Goal: Transaction & Acquisition: Purchase product/service

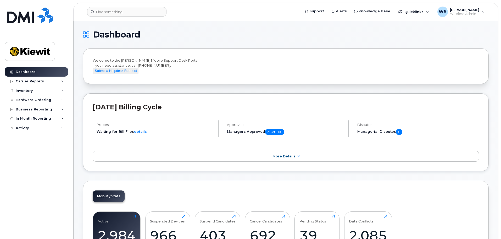
click at [130, 16] on header "Support Alerts Knowledge Base Quicklinks Suspend / Cancel Device Change SIM Car…" at bounding box center [285, 12] width 425 height 18
click at [131, 15] on input at bounding box center [126, 11] width 79 height 9
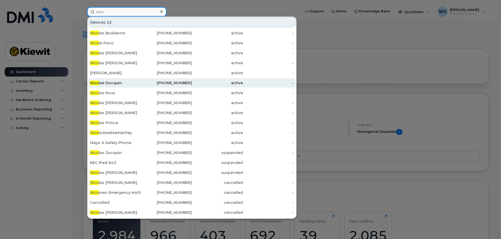
type input "nico"
click at [131, 80] on div "Nico las Docquin" at bounding box center [115, 82] width 51 height 9
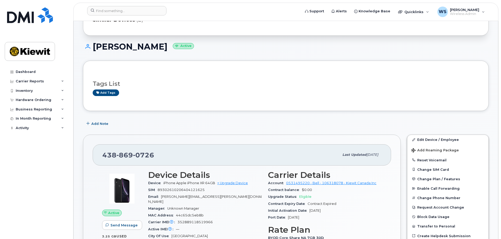
scroll to position [26, 0]
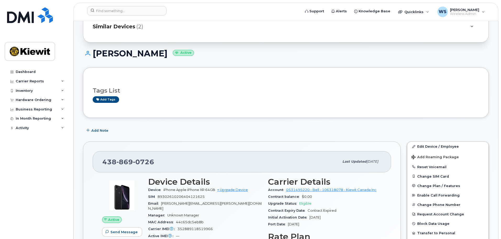
click at [142, 53] on h1 "Nicolas Docquin Active" at bounding box center [286, 53] width 406 height 9
copy h1 "Docquin"
click at [101, 12] on input at bounding box center [126, 10] width 79 height 9
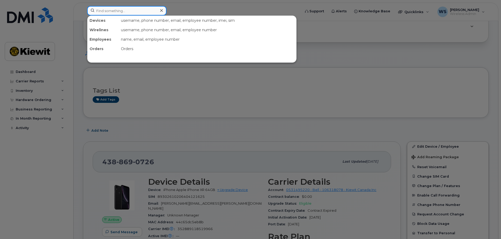
paste input "Docquin"
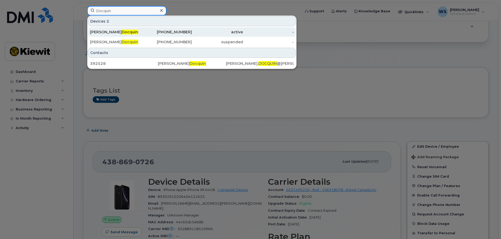
type input "Docquin"
click at [215, 34] on div "active" at bounding box center [217, 31] width 51 height 5
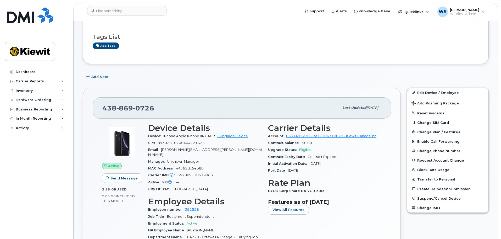
scroll to position [79, 0]
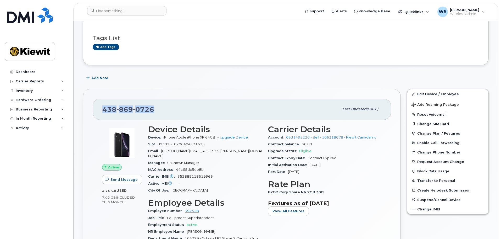
drag, startPoint x: 157, startPoint y: 107, endPoint x: 77, endPoint y: 109, distance: 80.4
copy span "438 869 0726"
click at [229, 134] on div "Device iPhone Apple iPhone XR 64GB + Upgrade Device" at bounding box center [205, 137] width 114 height 7
click at [229, 136] on link "+ Upgrade Device" at bounding box center [232, 137] width 31 height 4
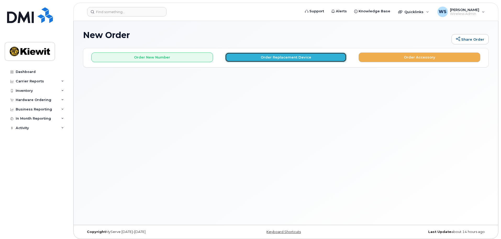
click at [272, 56] on button "Order Replacement Device" at bounding box center [286, 57] width 122 height 10
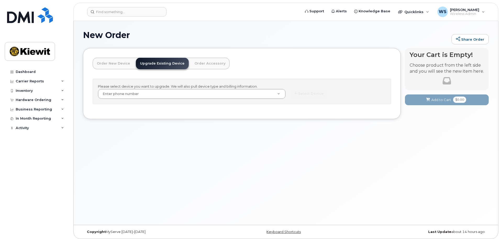
click at [181, 99] on div "Please select device you want to upgrade. We will also pull device type and bil…" at bounding box center [242, 91] width 299 height 25
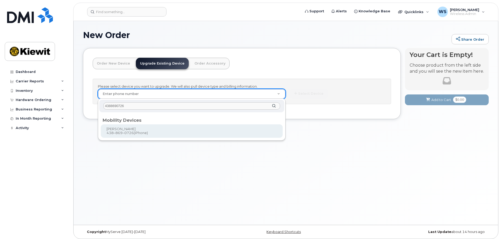
type input "4388690726"
type input "664143"
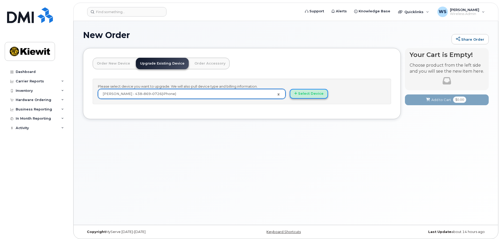
click at [307, 98] on button "Select Device" at bounding box center [309, 94] width 38 height 10
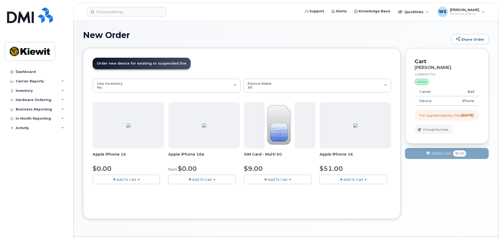
click at [203, 180] on span "Add To Cart" at bounding box center [202, 179] width 20 height 4
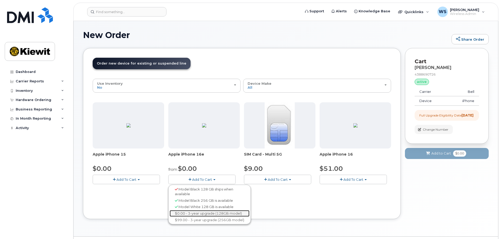
click at [205, 212] on link "$0.00 - 3-year upgrade (128GB model)" at bounding box center [210, 213] width 80 height 7
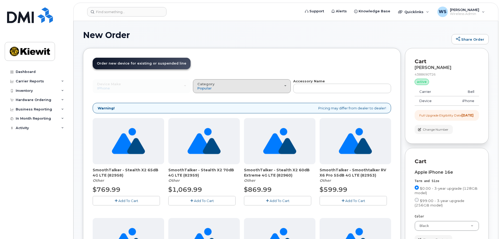
click at [245, 88] on div "Category Popular" at bounding box center [241, 86] width 89 height 8
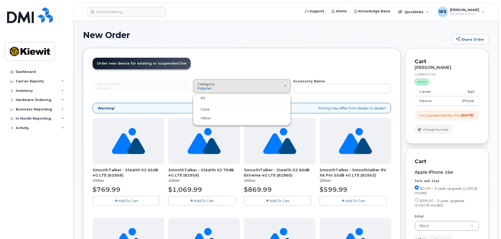
click at [205, 110] on label "Case" at bounding box center [201, 109] width 15 height 6
click at [0, 0] on input "Case" at bounding box center [0, 0] width 0 height 0
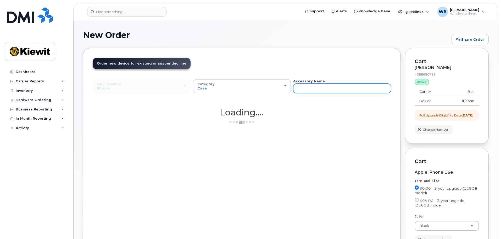
click at [324, 87] on input "text" at bounding box center [342, 88] width 98 height 9
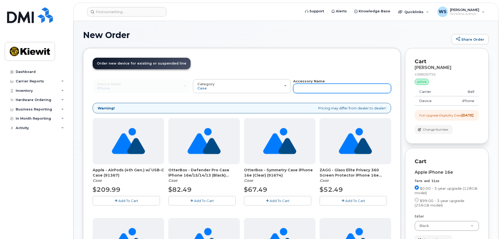
click at [329, 85] on input "text" at bounding box center [342, 88] width 98 height 9
type input "otterbox"
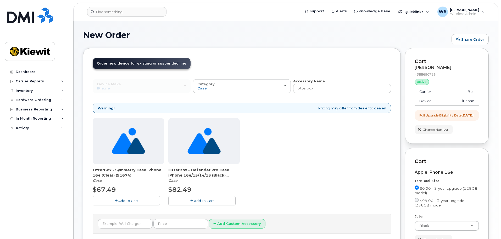
click at [219, 201] on button "Add To Cart" at bounding box center [201, 200] width 67 height 9
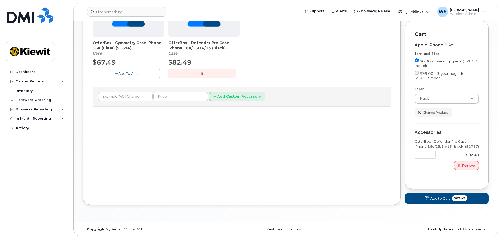
click at [442, 202] on button "Add to Cart $82.49" at bounding box center [447, 198] width 84 height 11
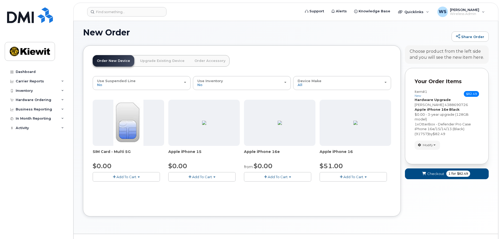
scroll to position [14, 0]
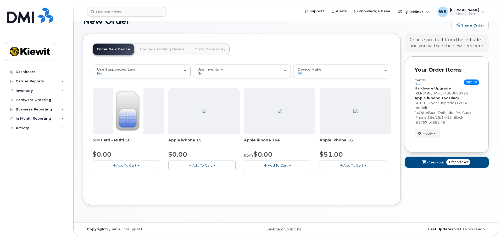
click at [442, 165] on button "Checkout 1 for $82.49" at bounding box center [447, 162] width 84 height 11
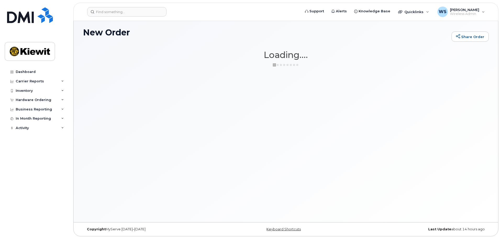
scroll to position [3, 0]
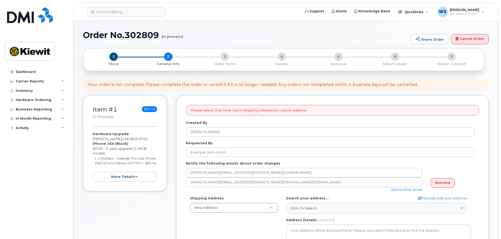
select select
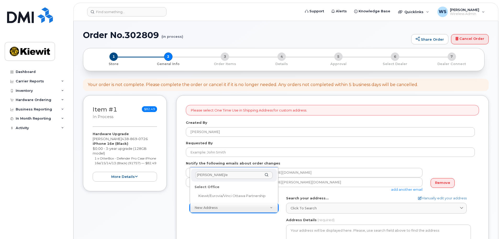
type input "[PERSON_NAME]/e"
select select
type textarea "[STREET_ADDRESS][PERSON_NAME]"
type input "[PERSON_NAME]"
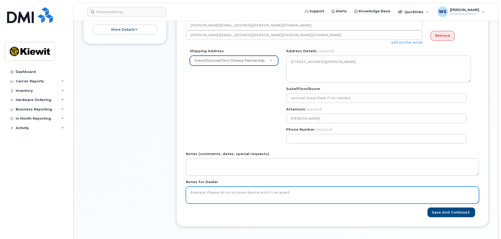
scroll to position [157, 0]
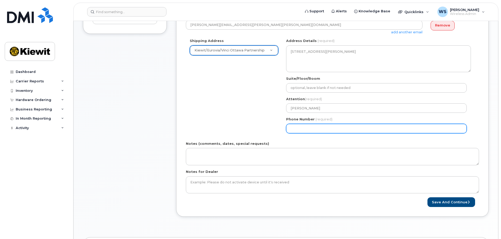
click at [335, 127] on input "Phone Number" at bounding box center [376, 128] width 181 height 9
select select
type input "613298981"
select select
type input "6132989818"
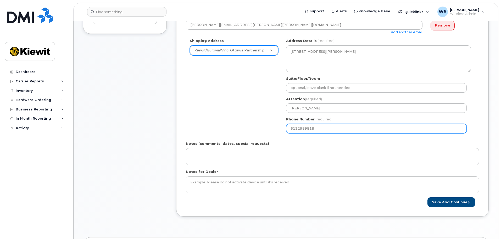
click at [220, 104] on div "Shipping Address Kiewit/Eurovia/Vinci Ottawa Partnership New Address Beaver Mar…" at bounding box center [330, 87] width 289 height 98
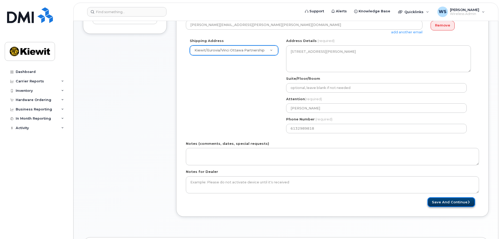
click at [449, 203] on button "Save and Continue" at bounding box center [452, 202] width 48 height 10
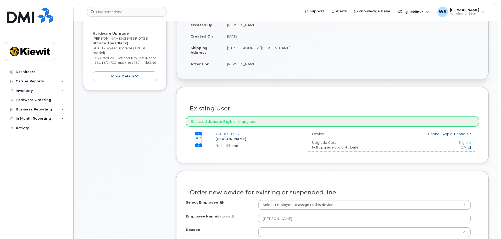
scroll to position [105, 0]
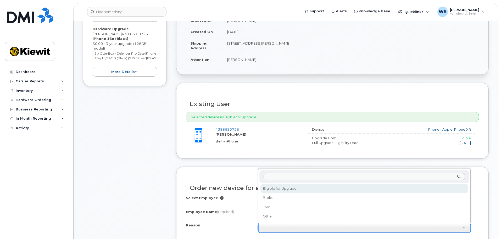
select select "eligible_for_upgrade"
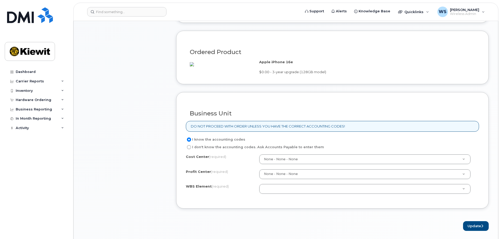
scroll to position [340, 0]
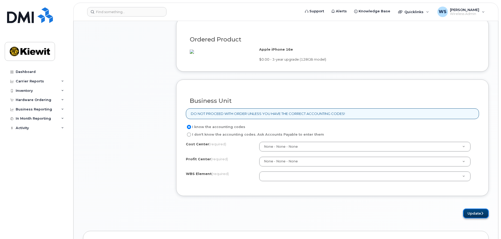
click at [476, 216] on button "Update" at bounding box center [476, 213] width 26 height 10
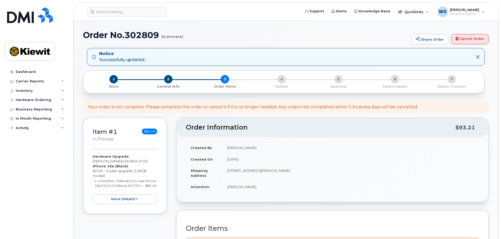
click at [142, 37] on h1 "Order No.302809 (in process)" at bounding box center [246, 34] width 326 height 9
copy h1 "302809"
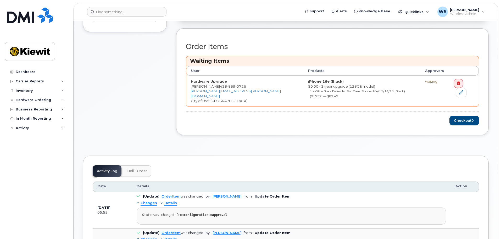
scroll to position [183, 0]
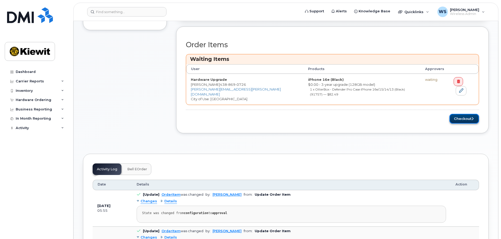
click at [455, 114] on button "Checkout" at bounding box center [465, 119] width 30 height 10
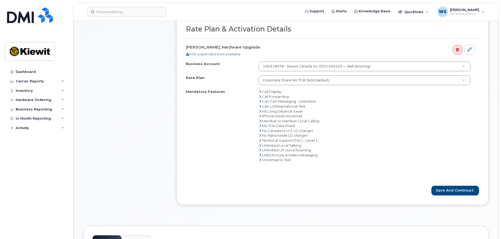
scroll to position [209, 0]
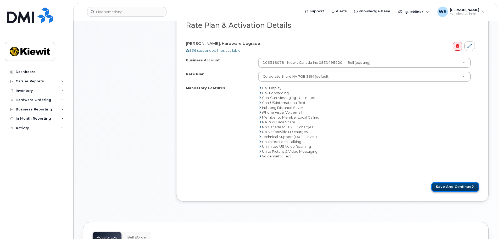
click at [457, 187] on button "Save and Continue" at bounding box center [456, 187] width 48 height 10
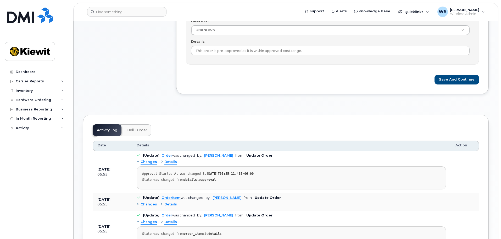
scroll to position [236, 0]
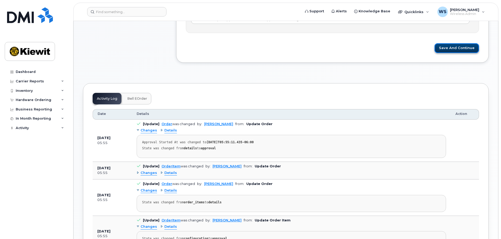
click at [455, 51] on button "Save and Continue" at bounding box center [457, 48] width 45 height 10
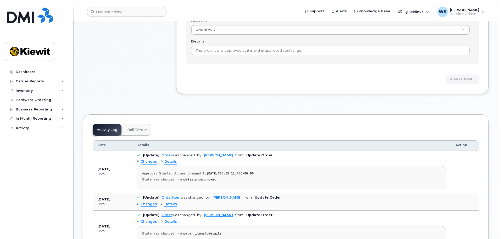
scroll to position [79, 0]
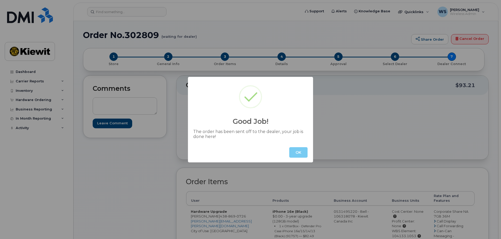
click at [301, 154] on button "OK" at bounding box center [298, 152] width 18 height 10
